Goal: Answer question/provide support

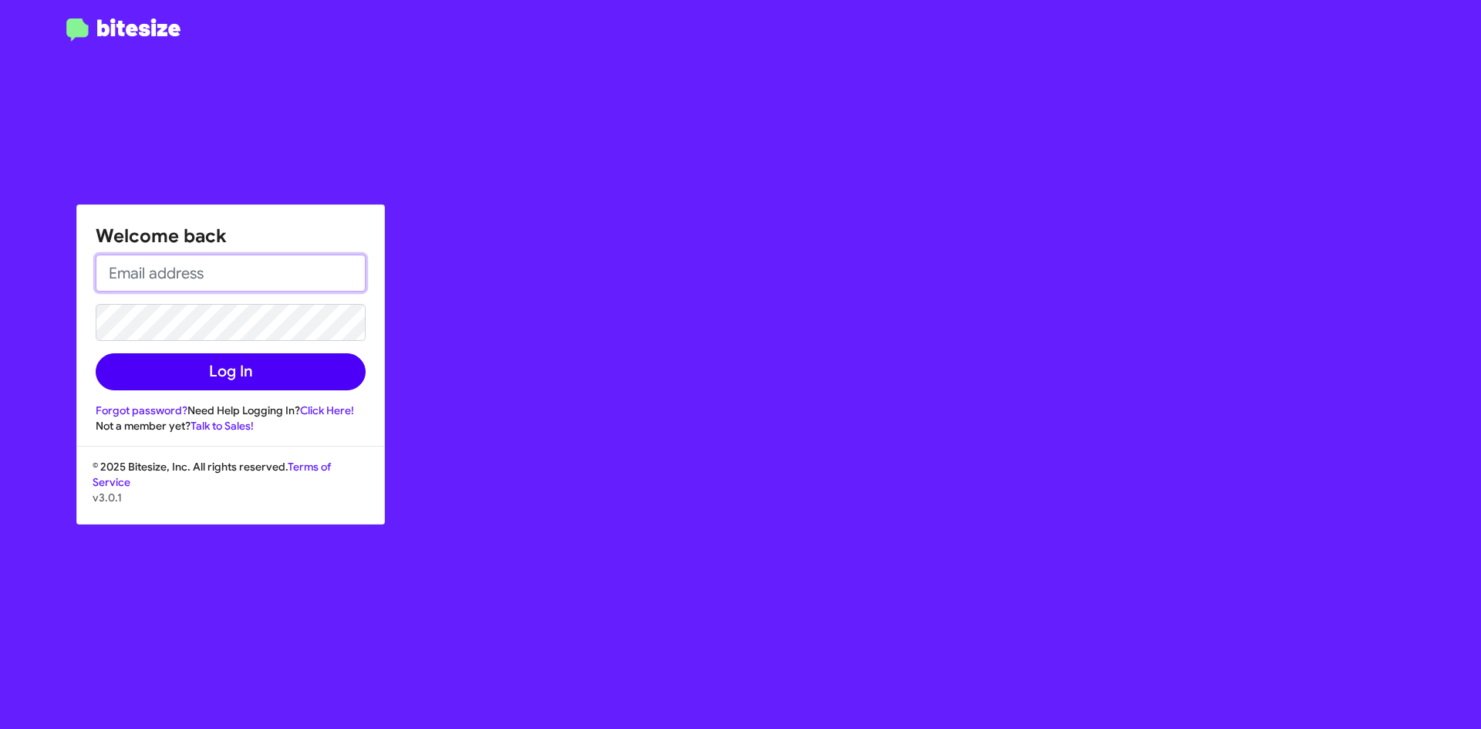
type input "[EMAIL_ADDRESS][DOMAIN_NAME]"
click at [284, 378] on button "Log In" at bounding box center [231, 371] width 270 height 37
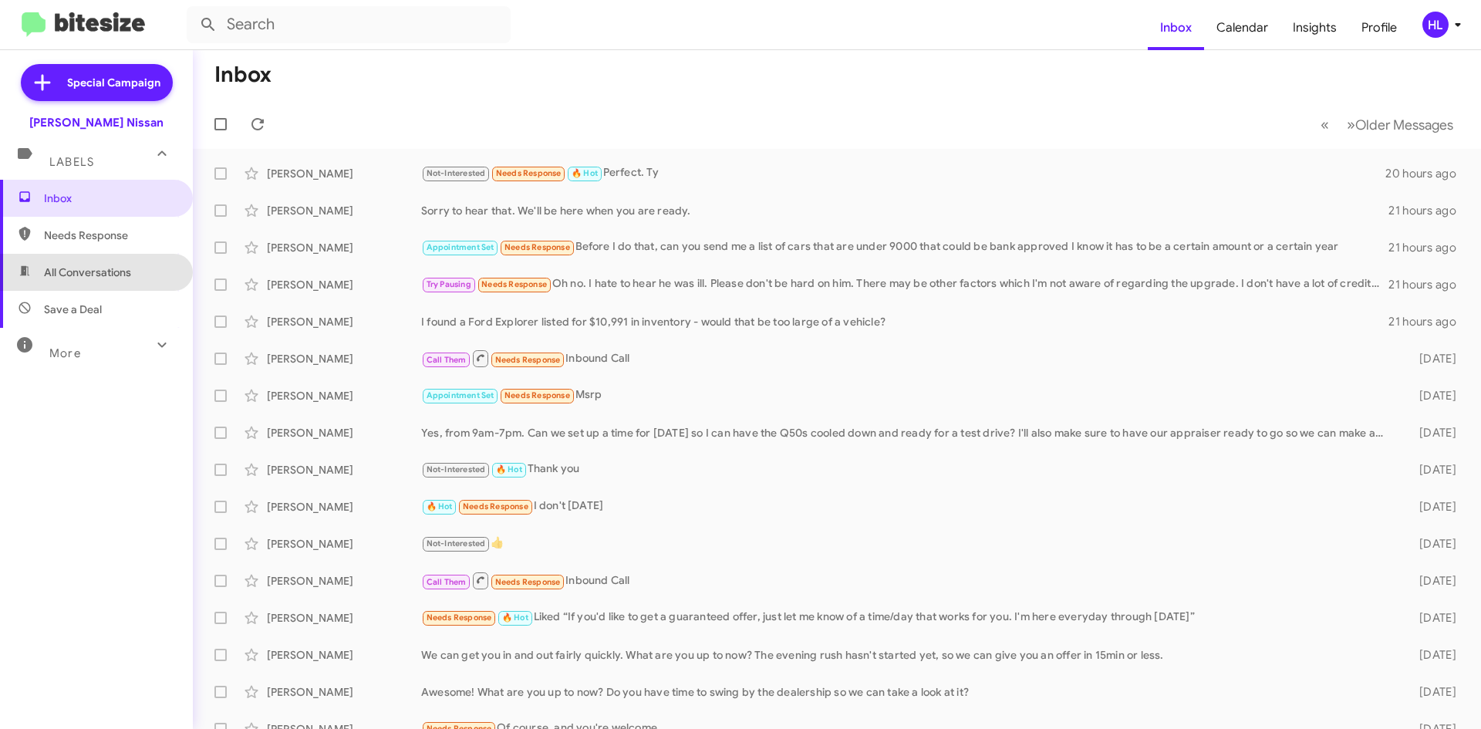
click at [124, 273] on span "All Conversations" at bounding box center [87, 272] width 87 height 15
type input "in:all-conversations"
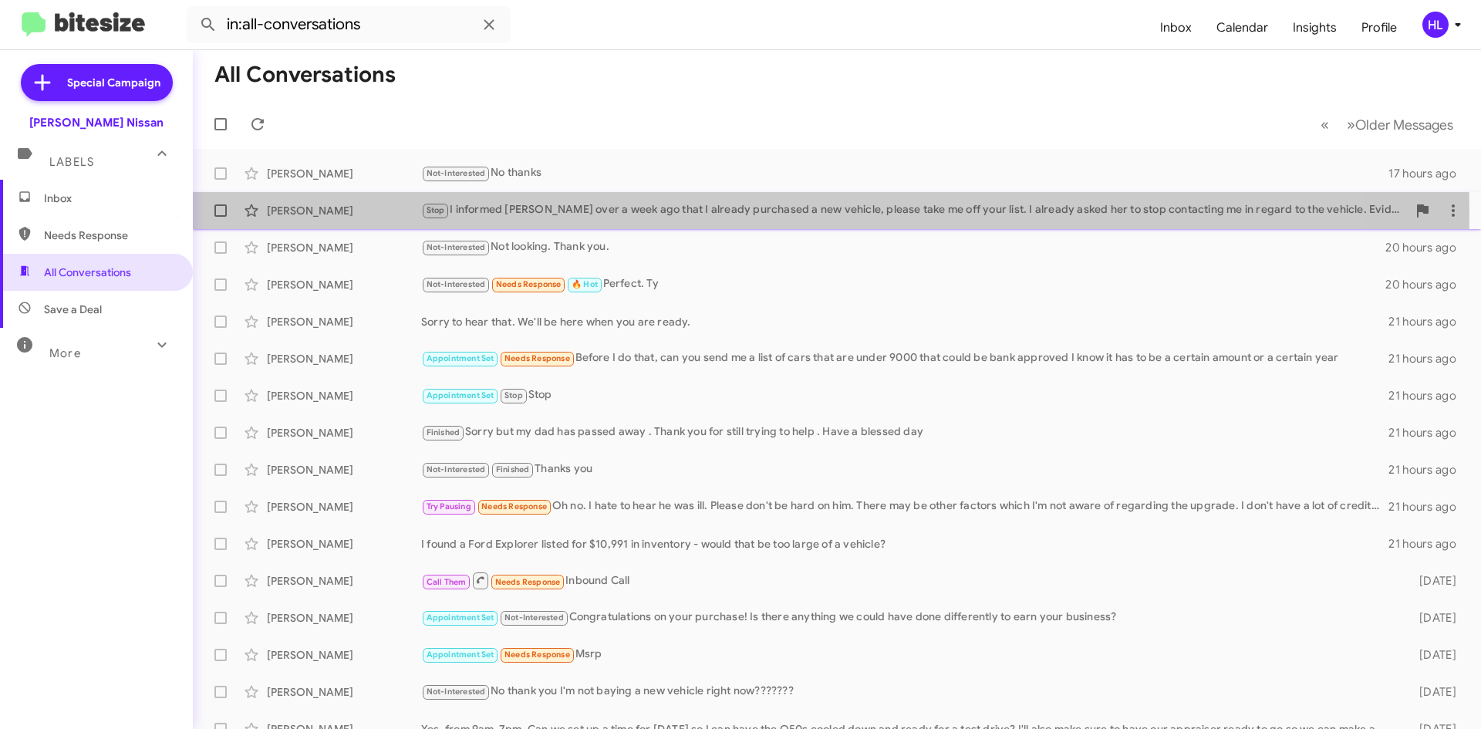
click at [633, 214] on div "Stop I informed [PERSON_NAME] over a week ago that I already purchased a new ve…" at bounding box center [914, 210] width 986 height 18
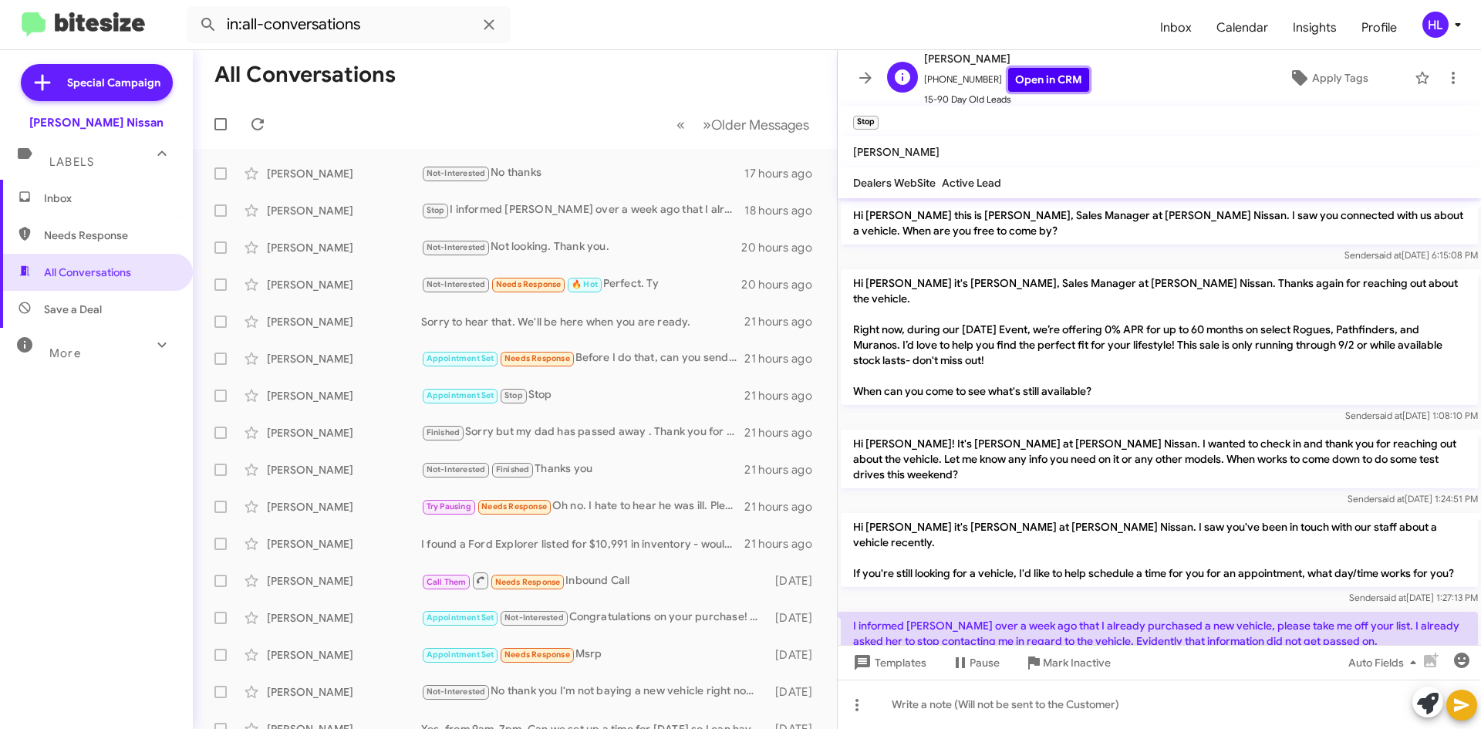
click at [1038, 87] on link "Open in CRM" at bounding box center [1048, 80] width 81 height 24
click at [1076, 671] on span "Mark Inactive" at bounding box center [1077, 663] width 68 height 28
